Goal: Information Seeking & Learning: Learn about a topic

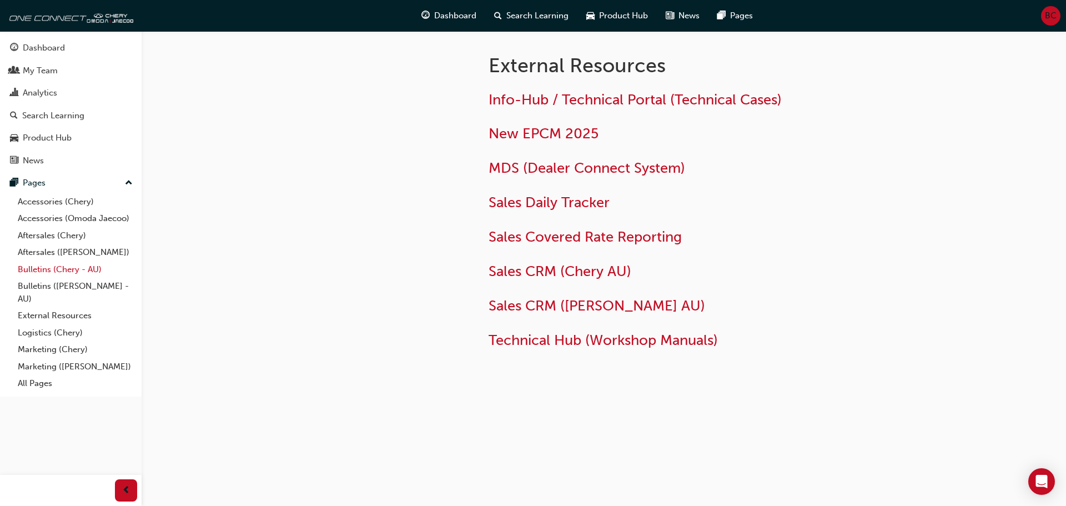
click at [50, 269] on link "Bulletins (Chery - AU)" at bounding box center [75, 269] width 124 height 17
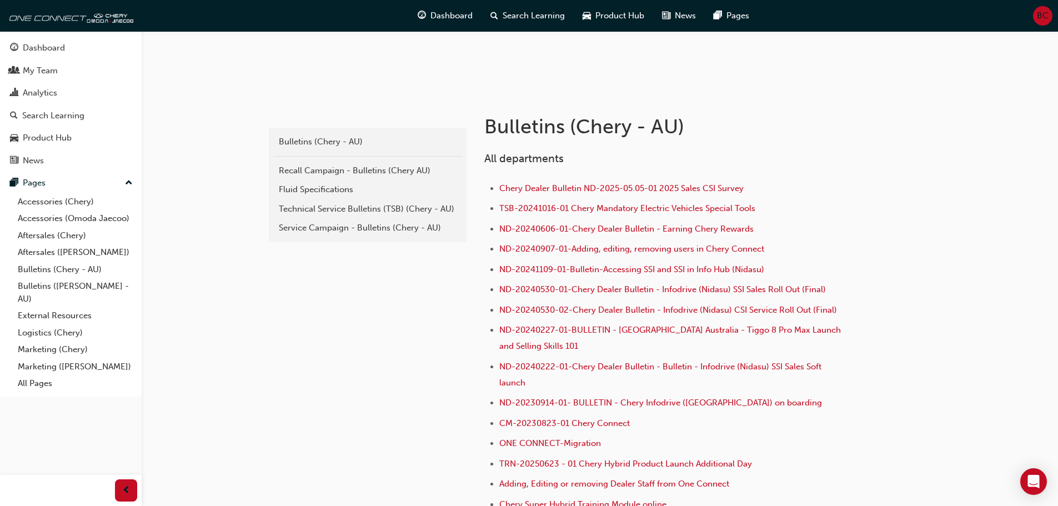
scroll to position [167, 0]
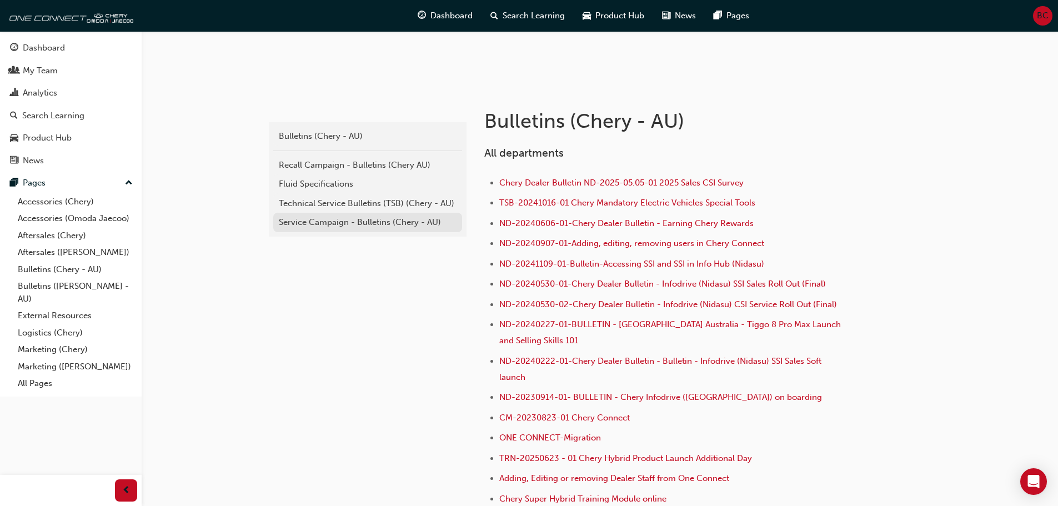
click at [325, 222] on div "Service Campaign - Bulletins (Chery - AU)" at bounding box center [368, 222] width 178 height 13
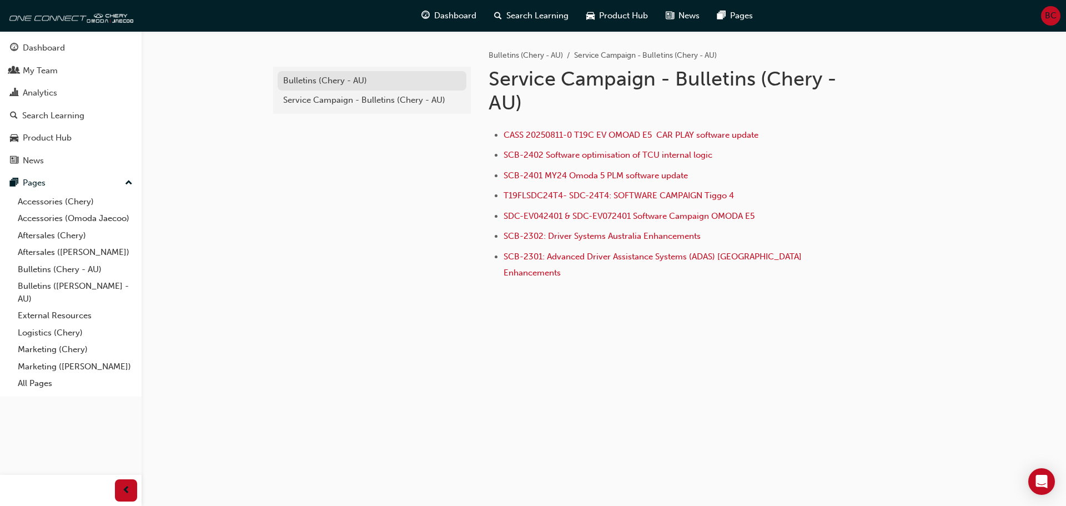
click at [340, 81] on div "Bulletins (Chery - AU)" at bounding box center [372, 80] width 178 height 13
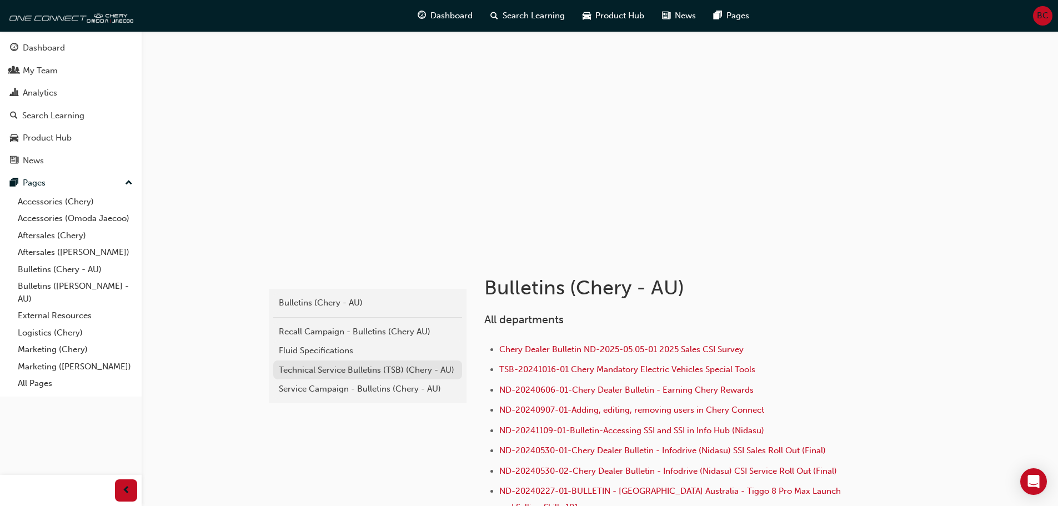
click at [334, 367] on div "Technical Service Bulletins (TSB) (Chery - AU)" at bounding box center [368, 370] width 178 height 13
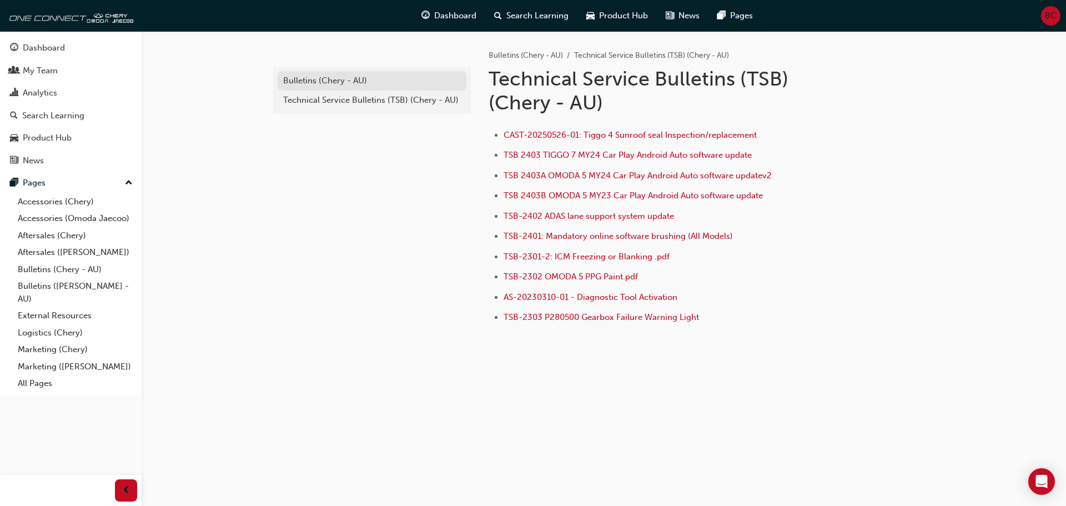
click at [320, 79] on div "Bulletins (Chery - AU)" at bounding box center [372, 80] width 178 height 13
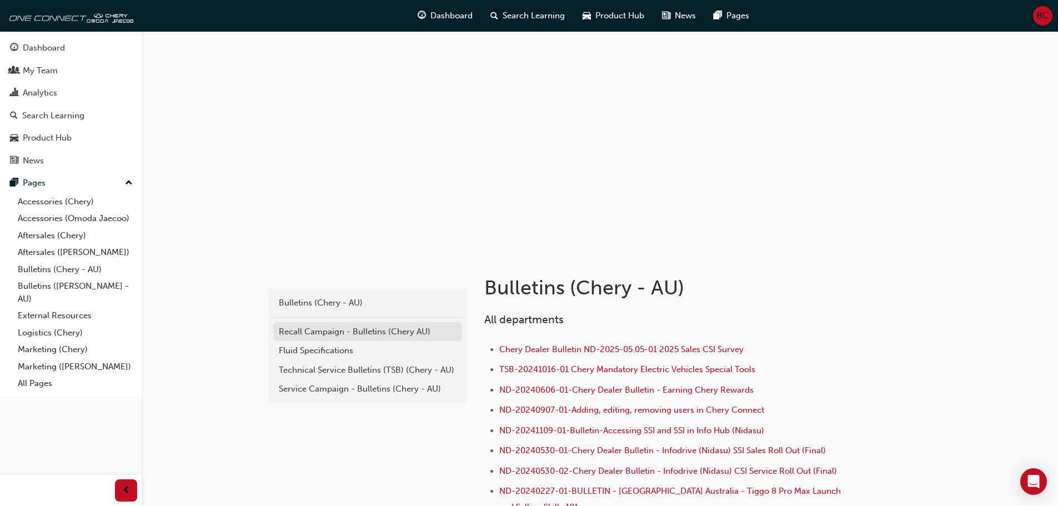
click at [334, 330] on div "Recall Campaign - Bulletins (Chery AU)" at bounding box center [368, 331] width 178 height 13
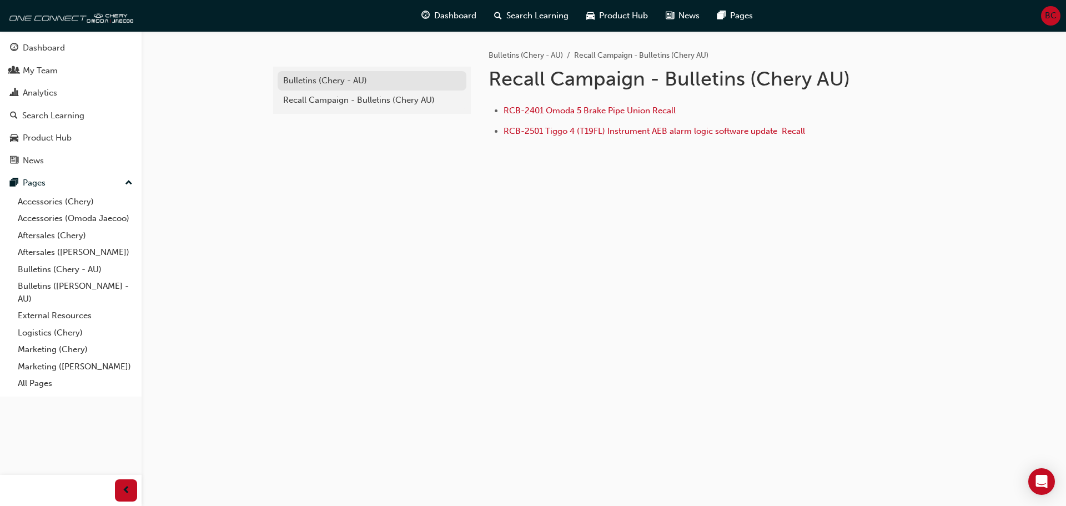
click at [329, 76] on div "Bulletins (Chery - AU)" at bounding box center [372, 80] width 178 height 13
